Goal: Task Accomplishment & Management: Use online tool/utility

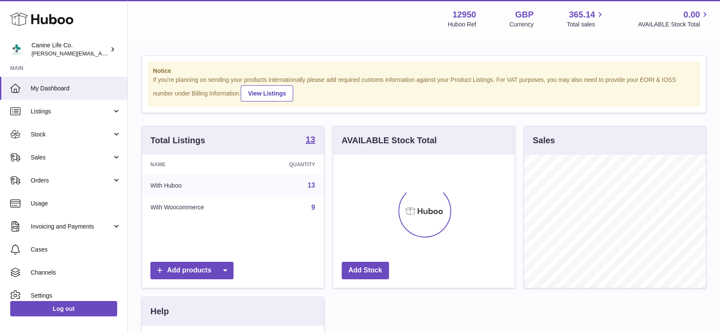
scroll to position [133, 181]
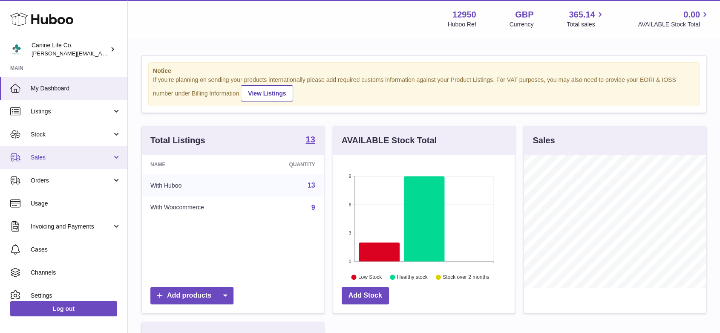
click at [53, 160] on span "Sales" at bounding box center [71, 157] width 81 height 8
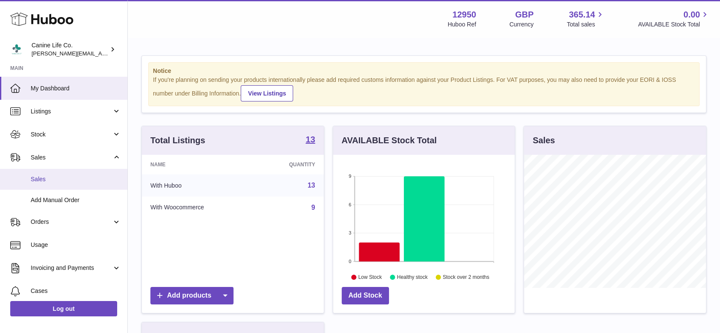
click at [54, 184] on link "Sales" at bounding box center [63, 179] width 127 height 21
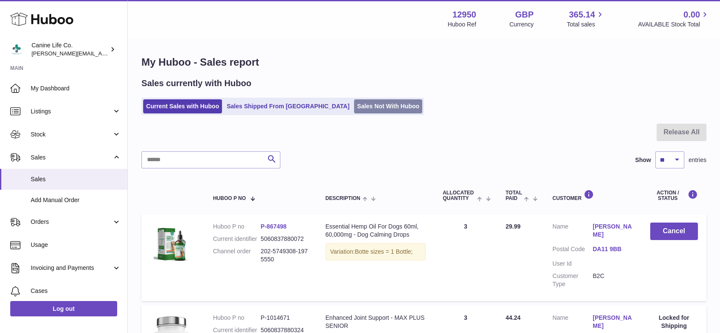
click at [363, 106] on link "Sales Not With Huboo" at bounding box center [388, 106] width 68 height 14
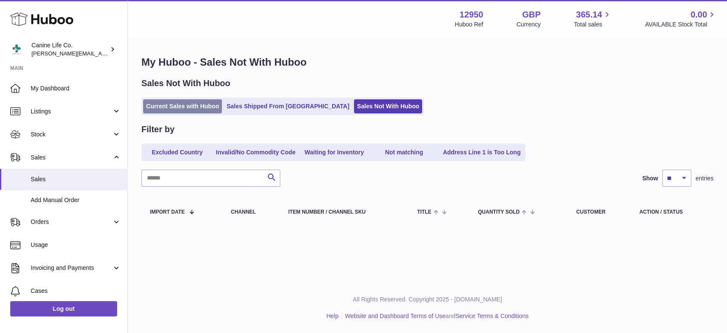
click at [209, 110] on link "Current Sales with Huboo" at bounding box center [182, 106] width 79 height 14
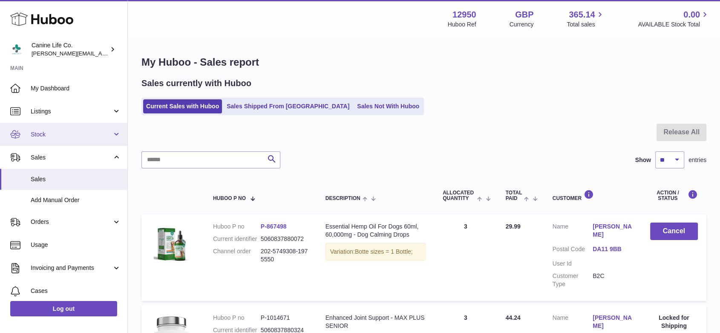
click at [68, 138] on span "Stock" at bounding box center [71, 134] width 81 height 8
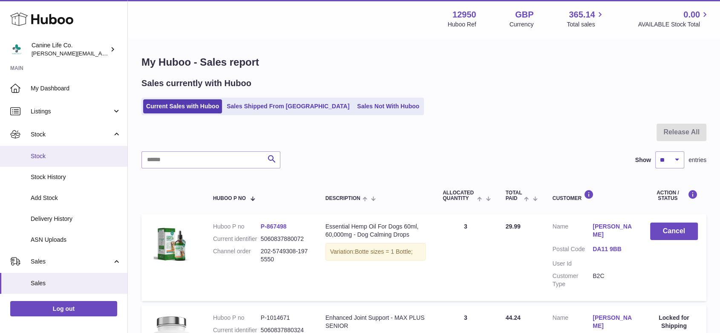
click at [74, 157] on span "Stock" at bounding box center [76, 156] width 90 height 8
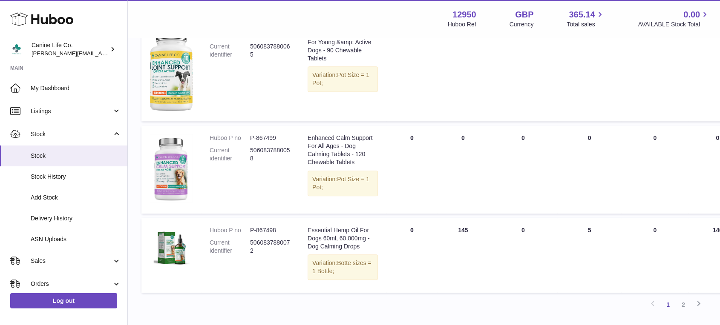
scroll to position [1008, 0]
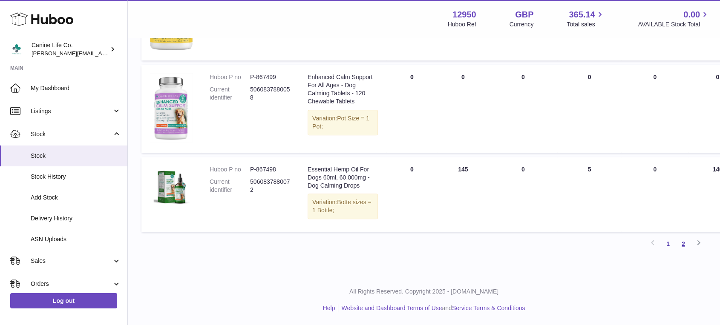
click at [684, 244] on link "2" at bounding box center [682, 243] width 15 height 15
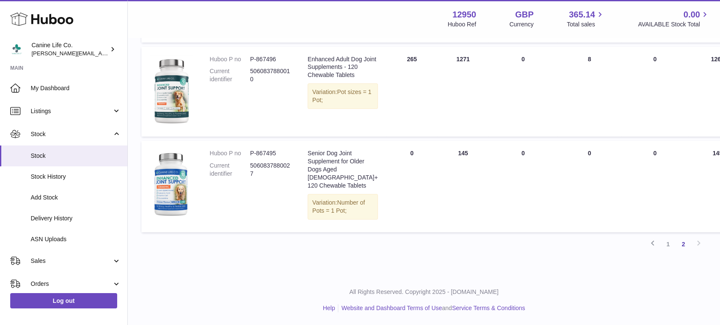
scroll to position [211, 0]
click at [53, 132] on span "Stock" at bounding box center [71, 134] width 81 height 8
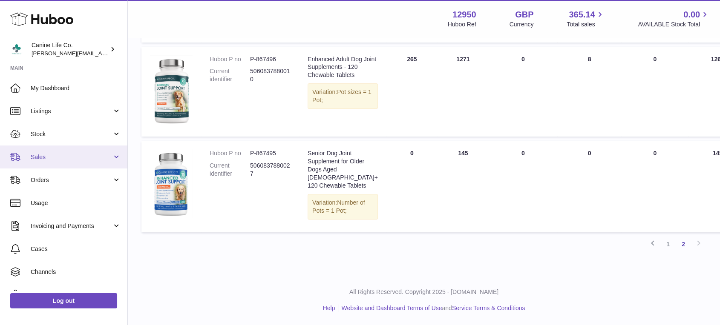
click at [51, 157] on span "Sales" at bounding box center [71, 157] width 81 height 8
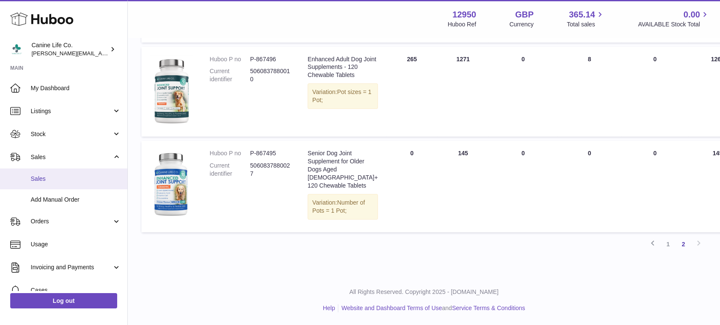
click at [55, 180] on span "Sales" at bounding box center [76, 179] width 90 height 8
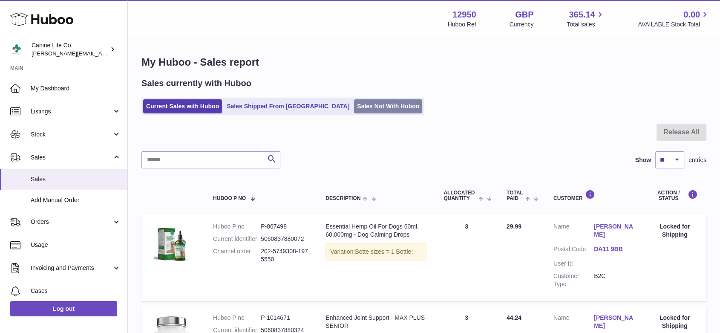
click at [354, 109] on link "Sales Not With Huboo" at bounding box center [388, 106] width 68 height 14
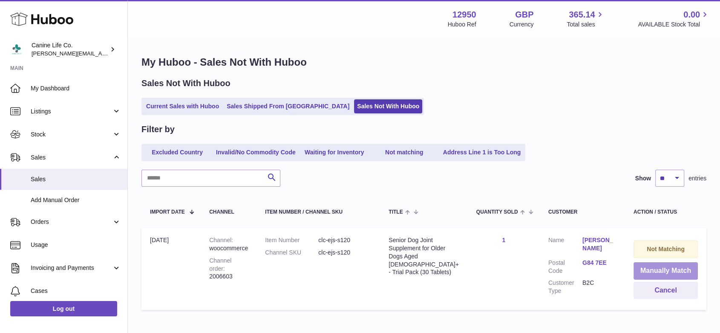
click at [667, 267] on button "Manually Match" at bounding box center [665, 270] width 64 height 17
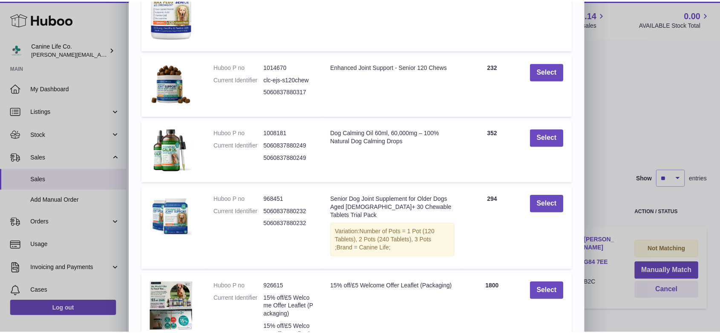
scroll to position [173, 0]
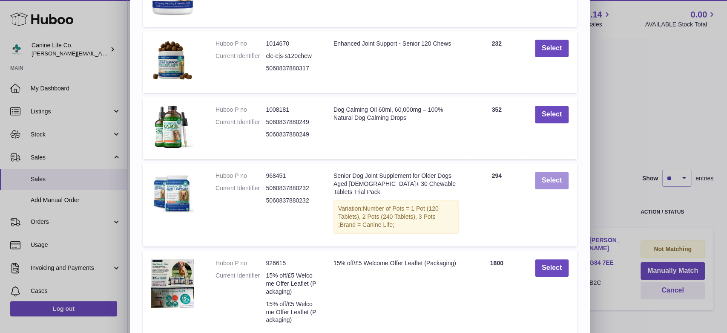
click at [553, 181] on button "Select" at bounding box center [552, 180] width 34 height 17
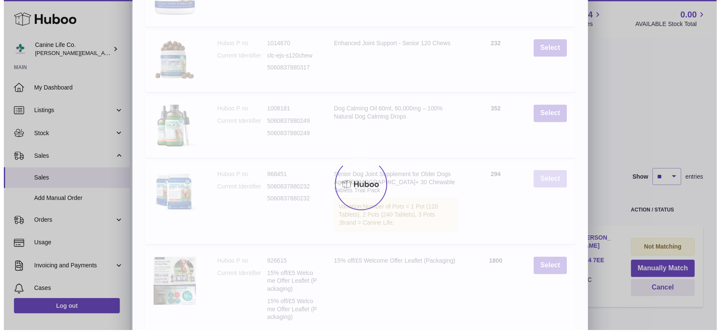
scroll to position [0, 0]
